Goal: Answer question/provide support: Share knowledge or assist other users

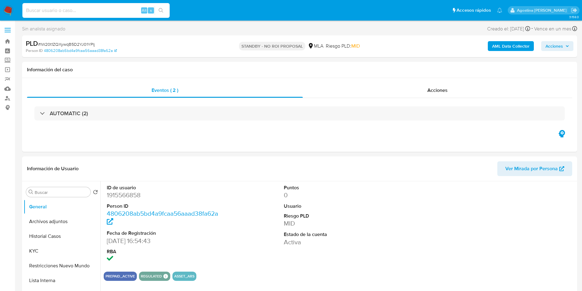
select select "10"
type input "67495498"
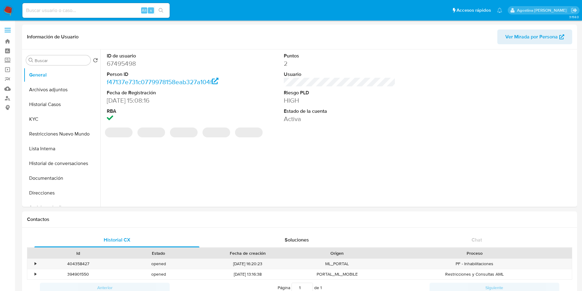
select select "10"
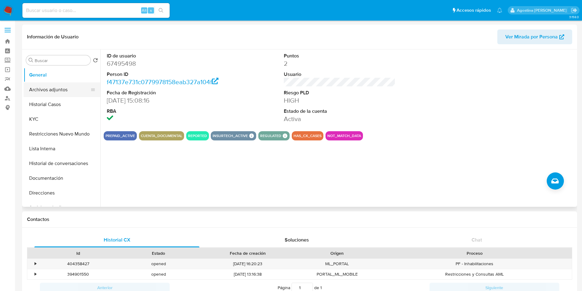
click at [46, 91] on button "Archivos adjuntos" at bounding box center [60, 89] width 72 height 15
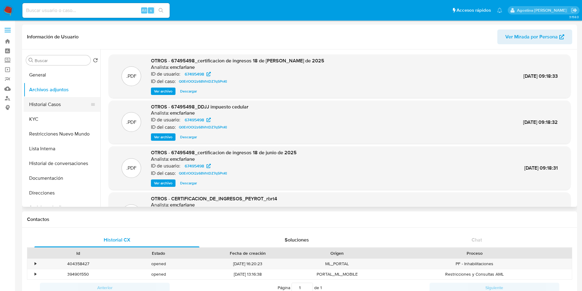
click at [66, 105] on button "Historial Casos" at bounding box center [60, 104] width 72 height 15
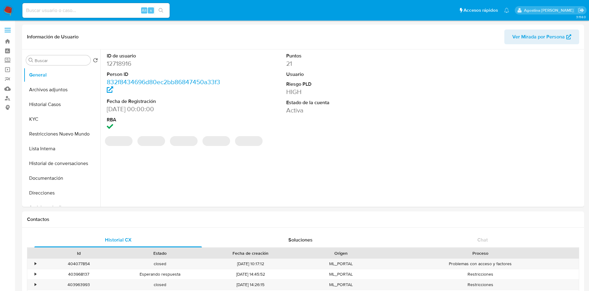
select select "10"
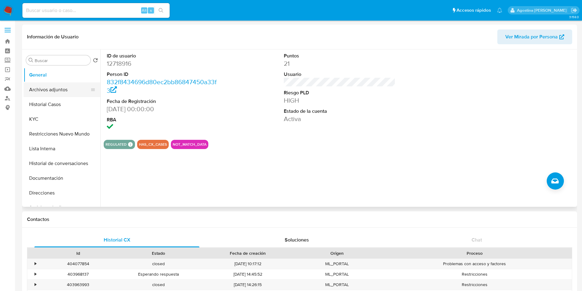
click at [72, 91] on button "Archivos adjuntos" at bounding box center [60, 89] width 72 height 15
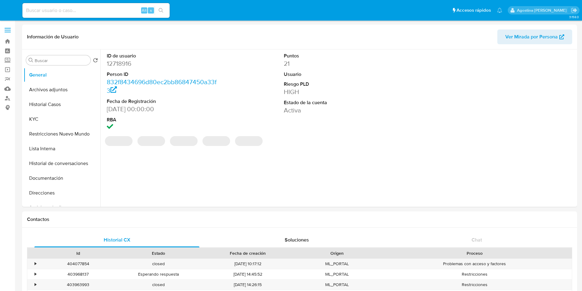
select select "10"
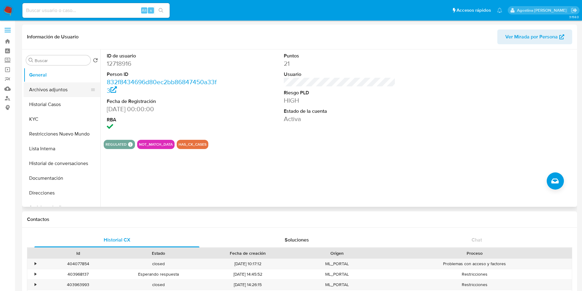
click at [66, 95] on button "Archivos adjuntos" at bounding box center [60, 89] width 72 height 15
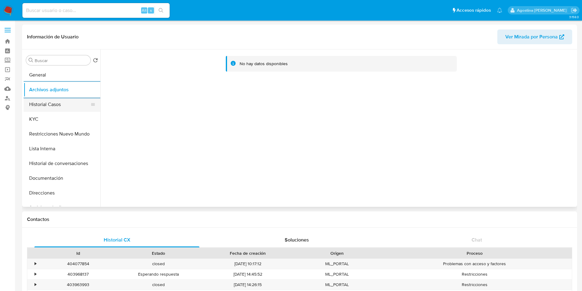
click at [55, 102] on button "Historial Casos" at bounding box center [60, 104] width 72 height 15
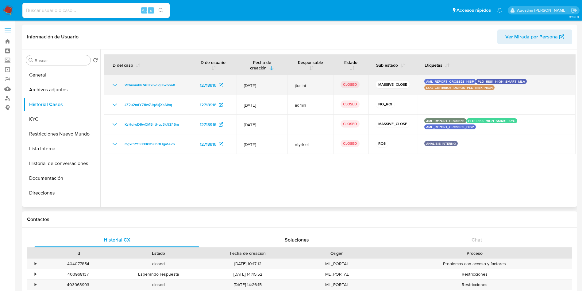
click at [116, 83] on icon "Mostrar/Ocultar" at bounding box center [114, 84] width 7 height 7
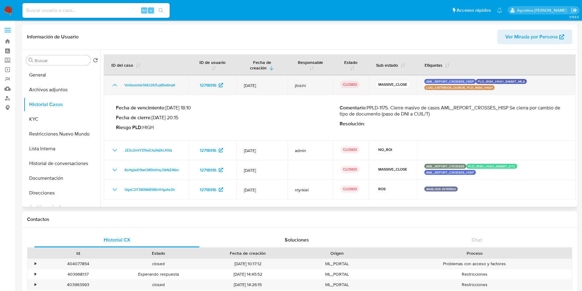
click at [116, 83] on icon "Mostrar/Ocultar" at bounding box center [114, 84] width 7 height 7
